Goal: Navigation & Orientation: Find specific page/section

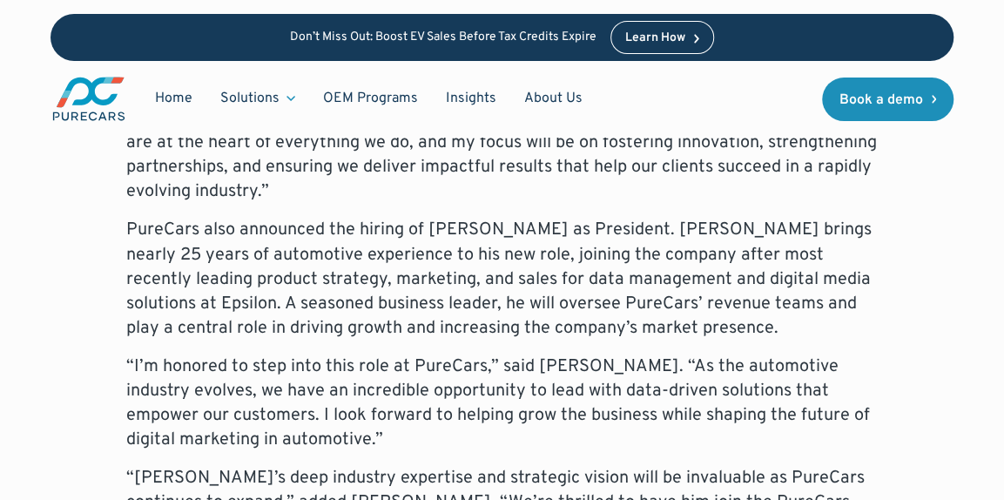
scroll to position [1270, 0]
drag, startPoint x: 446, startPoint y: 234, endPoint x: 459, endPoint y: 316, distance: 82.9
drag, startPoint x: 459, startPoint y: 316, endPoint x: 355, endPoint y: 202, distance: 154.1
click at [355, 202] on p "“I’m grateful for the confidence placed in me, and I’m excited to continue buil…" at bounding box center [502, 142] width 752 height 122
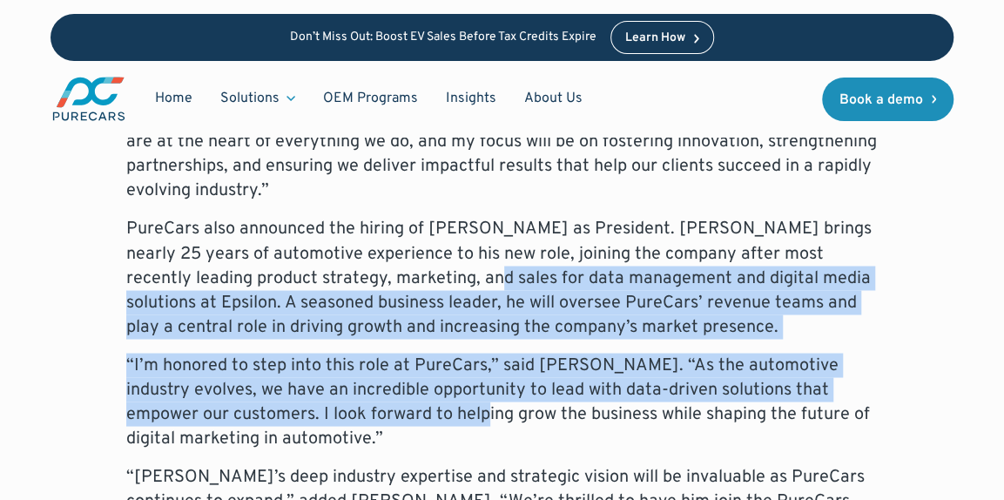
drag, startPoint x: 373, startPoint y: 268, endPoint x: 442, endPoint y: 404, distance: 152.7
click at [442, 404] on div "Atlanta, GA – September 15, 2025 – PureCars, a leading provider of digital mark…" at bounding box center [502, 249] width 752 height 1153
click at [442, 404] on p "“I’m honored to step into this role at PureCars,” said Wiley. “As the automotiv…" at bounding box center [502, 402] width 752 height 98
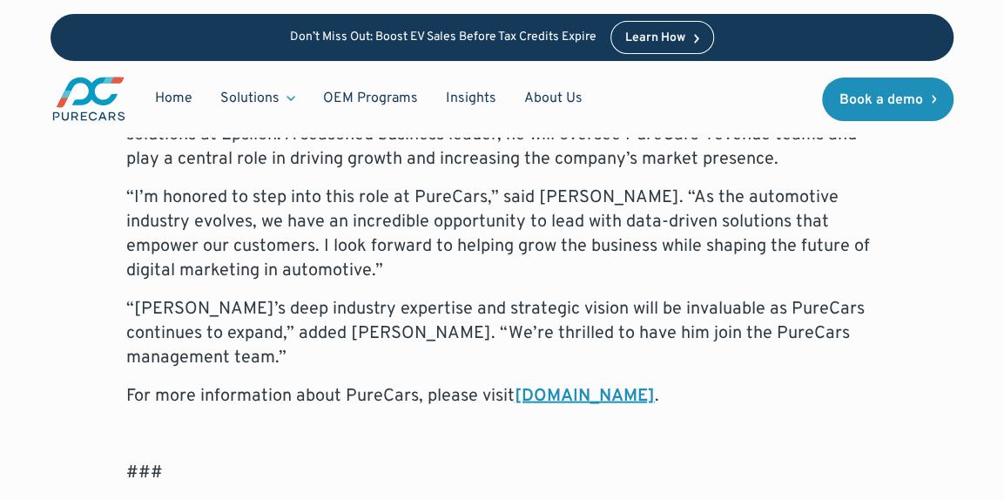
scroll to position [1444, 0]
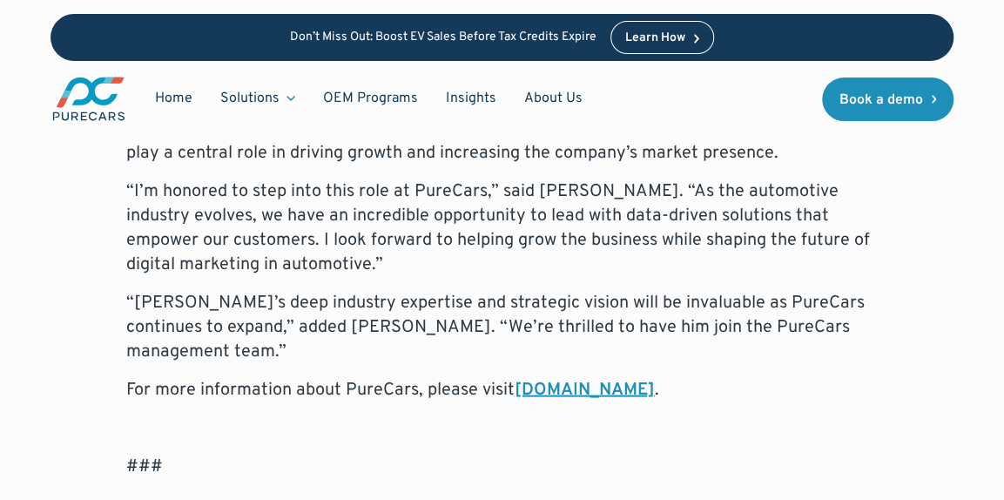
click at [560, 381] on link "www.purecars.com" at bounding box center [585, 389] width 140 height 23
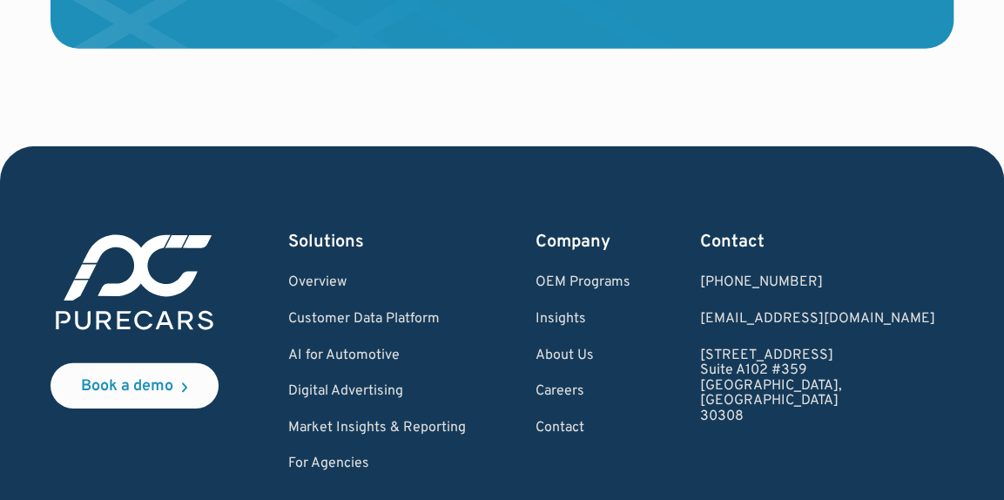
scroll to position [5414, 0]
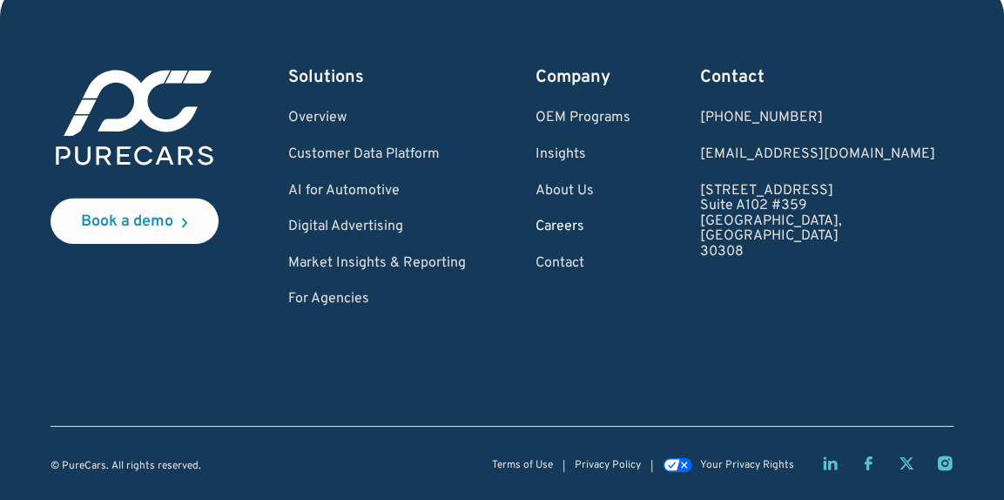
click at [617, 229] on link "Careers" at bounding box center [583, 227] width 95 height 16
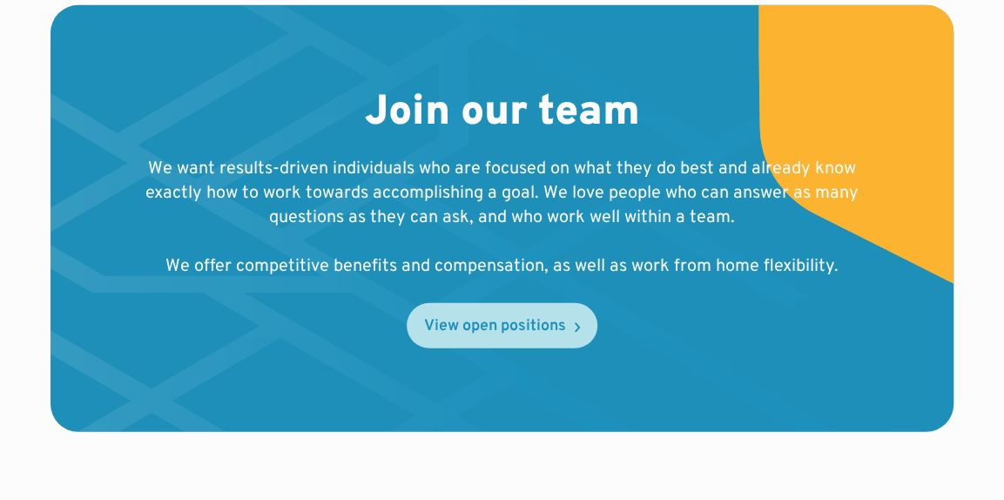
scroll to position [2097, 0]
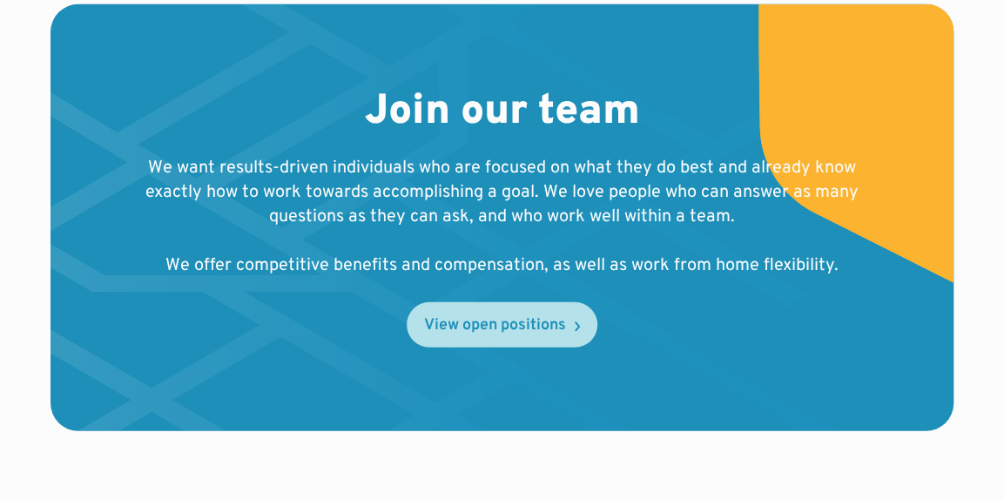
click at [509, 316] on link "View open positions" at bounding box center [502, 324] width 191 height 45
